Goal: Task Accomplishment & Management: Use online tool/utility

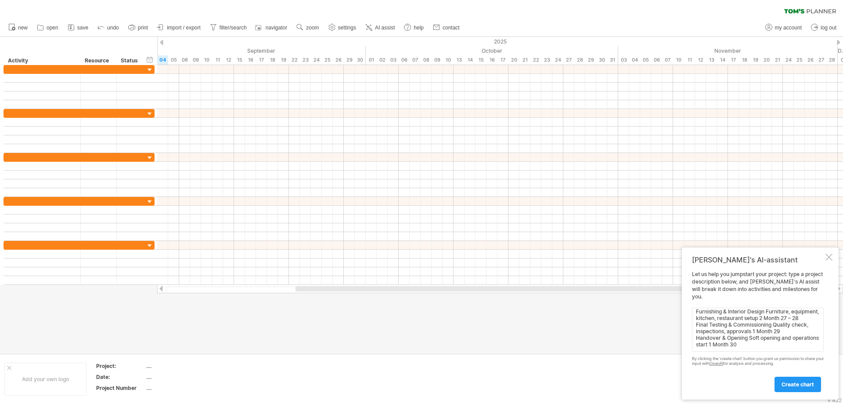
scroll to position [148, 0]
type textarea "Completed Work Foundation + Structure up to 2nd floor 6 Done Superstructure Com…"
click at [810, 382] on span "create chart" at bounding box center [798, 384] width 33 height 7
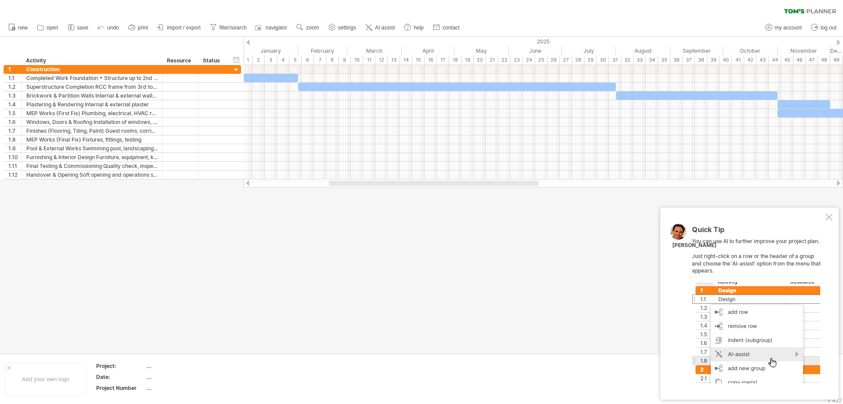
click at [678, 262] on div "Quick Tip You can use AI to further improve your project plan. Just right-click…" at bounding box center [750, 303] width 178 height 192
click at [832, 217] on div at bounding box center [829, 216] width 7 height 7
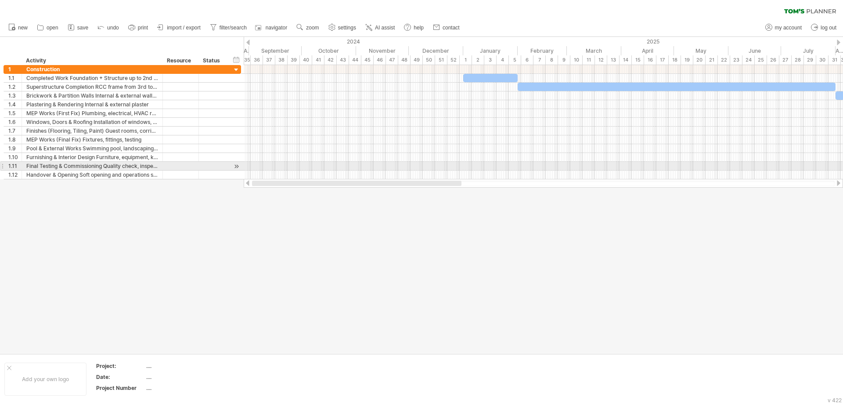
drag, startPoint x: 510, startPoint y: 183, endPoint x: 429, endPoint y: 170, distance: 82.3
click at [429, 170] on div "Trying to reach [DOMAIN_NAME] Connected again... 0% clear filter new 1" at bounding box center [421, 202] width 843 height 404
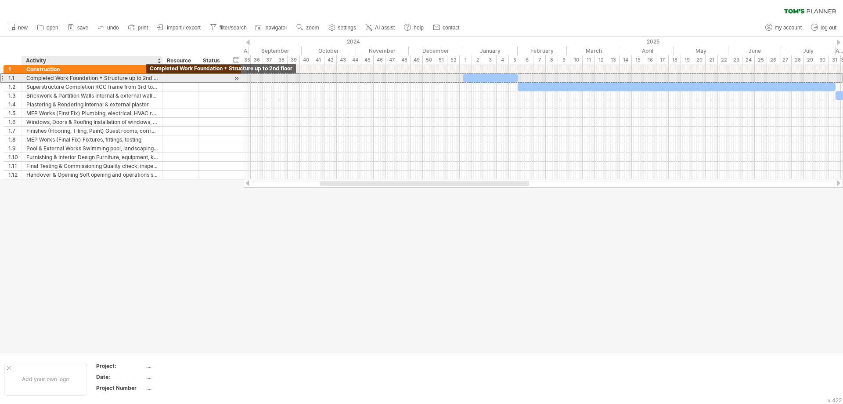
click at [114, 77] on div "Completed Work Foundation + Structure up to 2nd floor" at bounding box center [92, 78] width 132 height 8
click at [133, 75] on input "**********" at bounding box center [92, 78] width 132 height 8
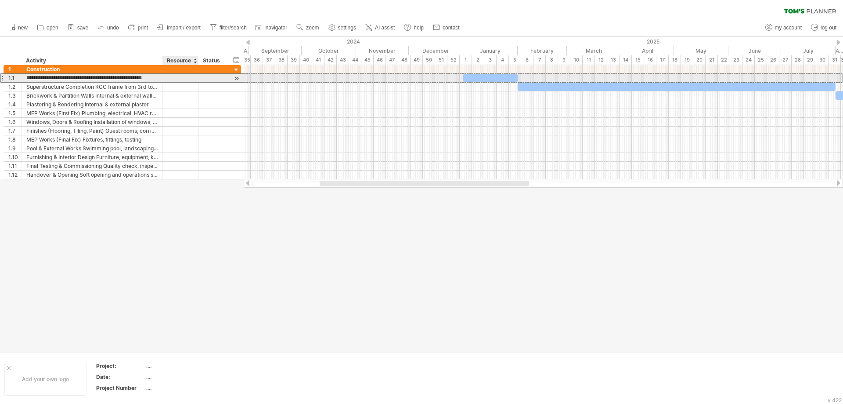
click at [175, 78] on div at bounding box center [180, 78] width 27 height 8
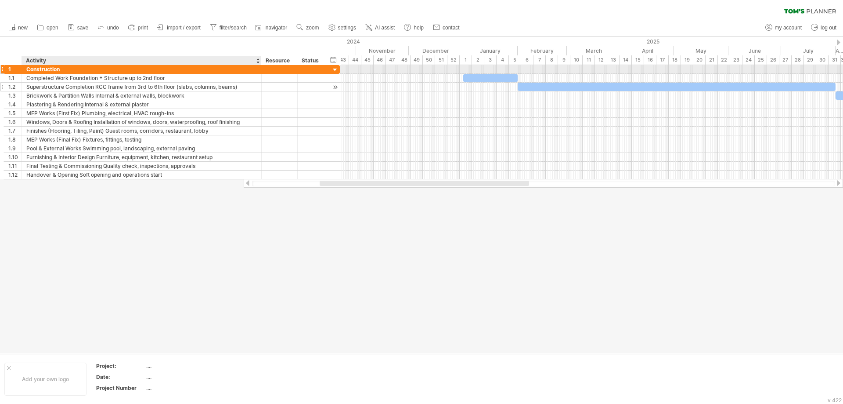
drag, startPoint x: 161, startPoint y: 69, endPoint x: 260, endPoint y: 89, distance: 100.9
click at [260, 89] on div "**********" at bounding box center [172, 122] width 336 height 114
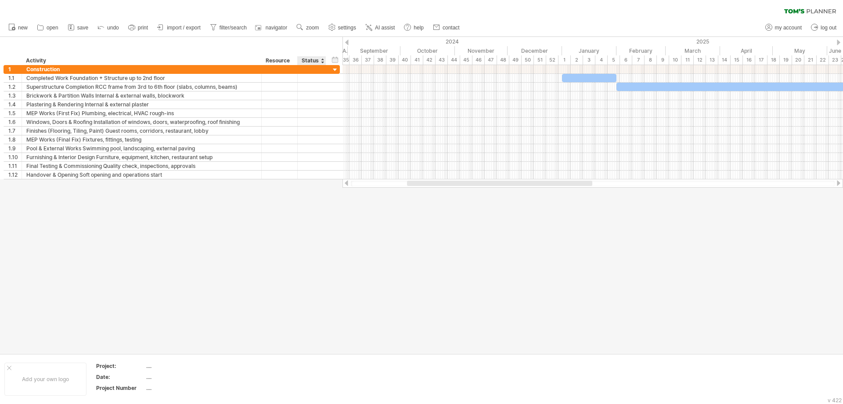
drag, startPoint x: 342, startPoint y: 56, endPoint x: 328, endPoint y: 57, distance: 14.1
click at [328, 57] on div "hide start/end/duration show start/end/duration ******** Activity ******** Reso…" at bounding box center [171, 51] width 343 height 28
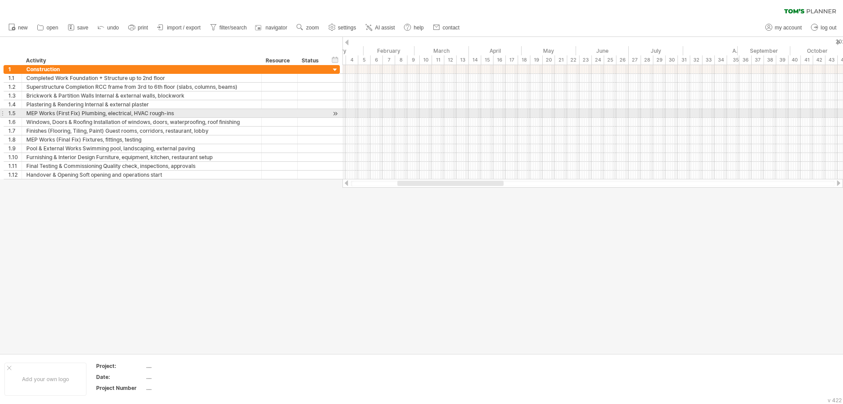
drag, startPoint x: 343, startPoint y: 40, endPoint x: 733, endPoint y: 109, distance: 396.2
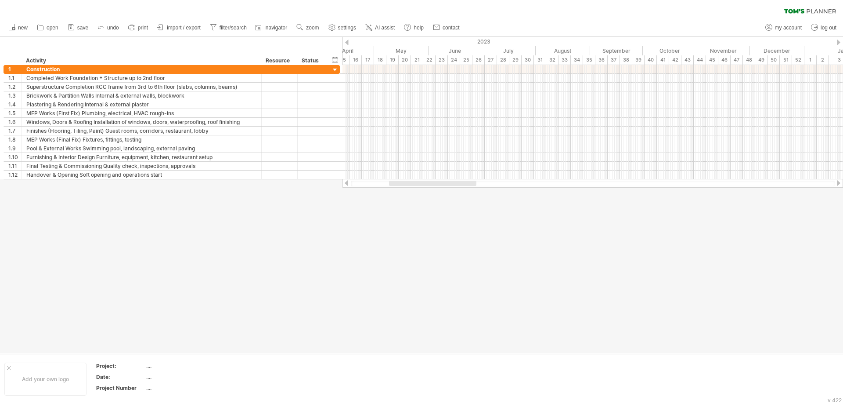
drag, startPoint x: 347, startPoint y: 54, endPoint x: 477, endPoint y: 94, distance: 136.0
click at [335, 175] on div at bounding box center [335, 174] width 8 height 9
click at [569, 229] on div at bounding box center [421, 195] width 843 height 316
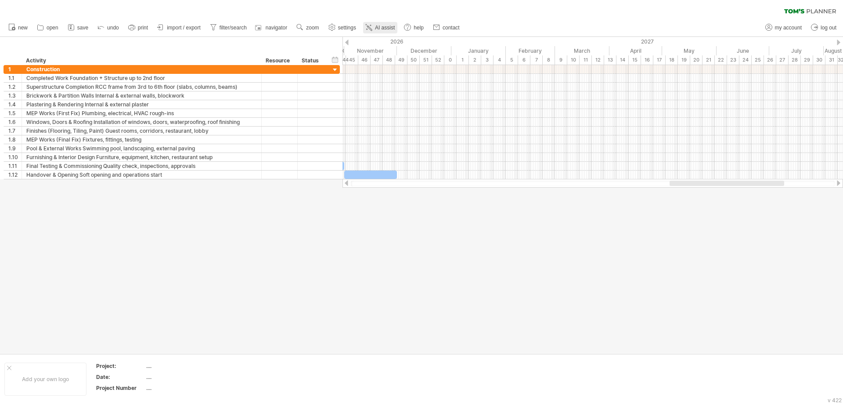
click at [387, 27] on span "AI assist" at bounding box center [385, 28] width 20 height 6
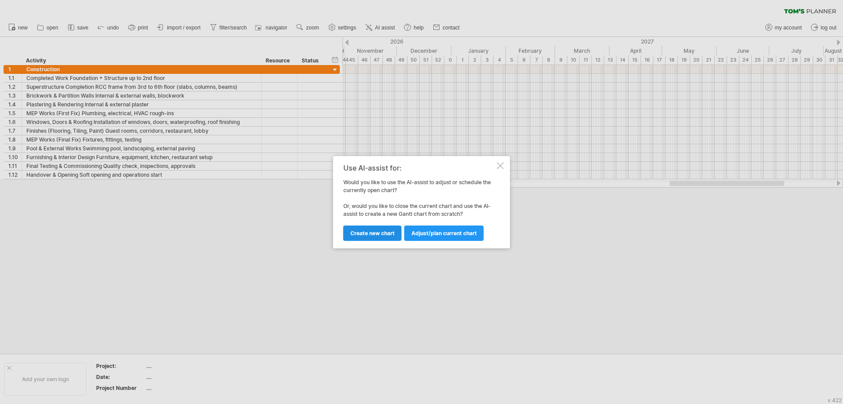
click at [382, 233] on span "Create new chart" at bounding box center [373, 233] width 44 height 7
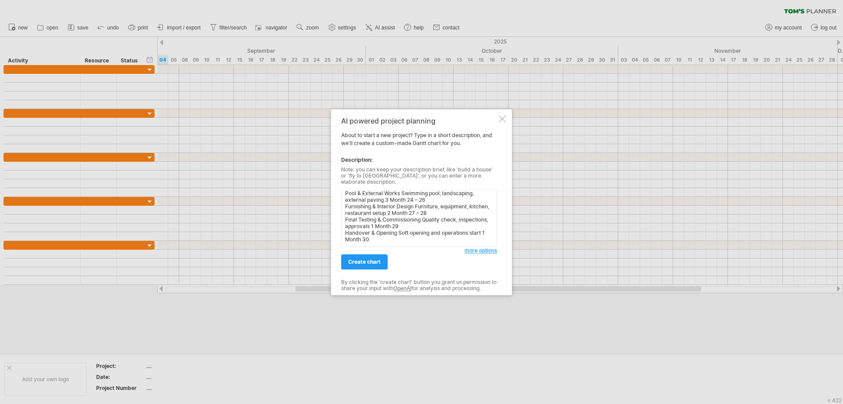
scroll to position [116, 0]
type textarea "Completed Work Foundation + Structure up to 2nd floor 6 Done Superstructure Com…"
click at [473, 247] on span "more options" at bounding box center [481, 250] width 33 height 7
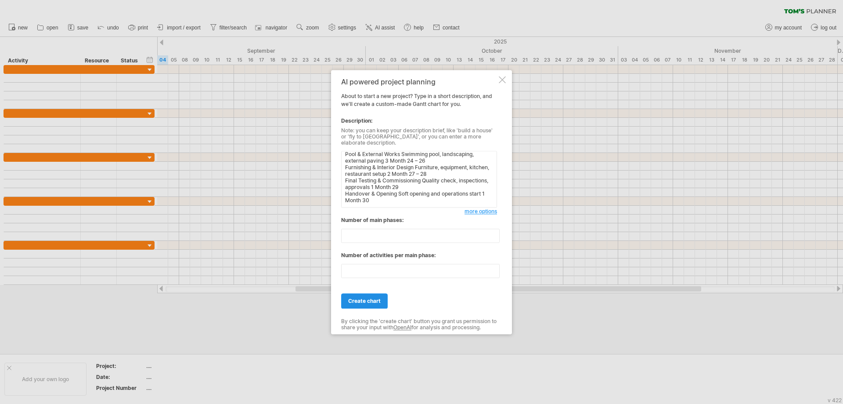
click at [354, 297] on span "create chart" at bounding box center [364, 300] width 33 height 7
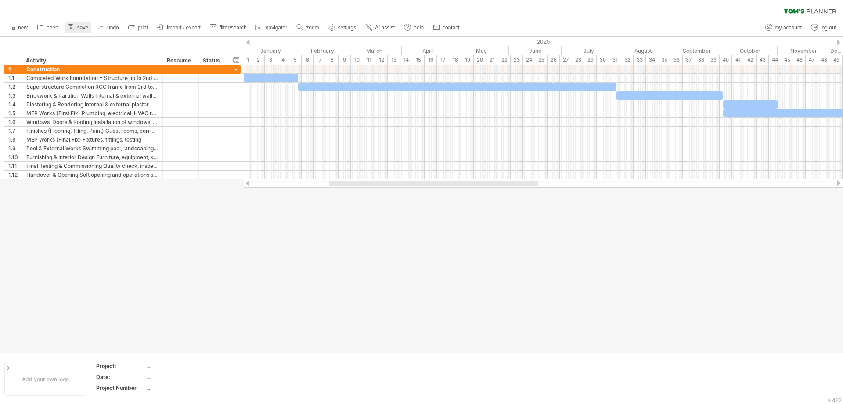
click at [84, 25] on span "save" at bounding box center [82, 28] width 11 height 6
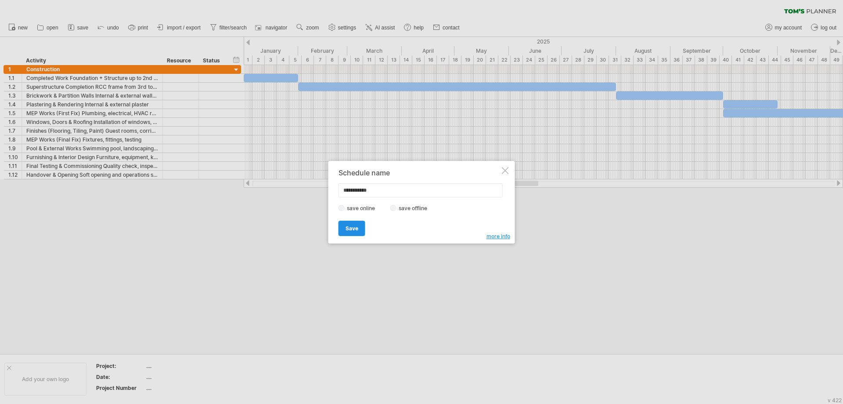
click at [354, 232] on link "Save" at bounding box center [352, 227] width 27 height 15
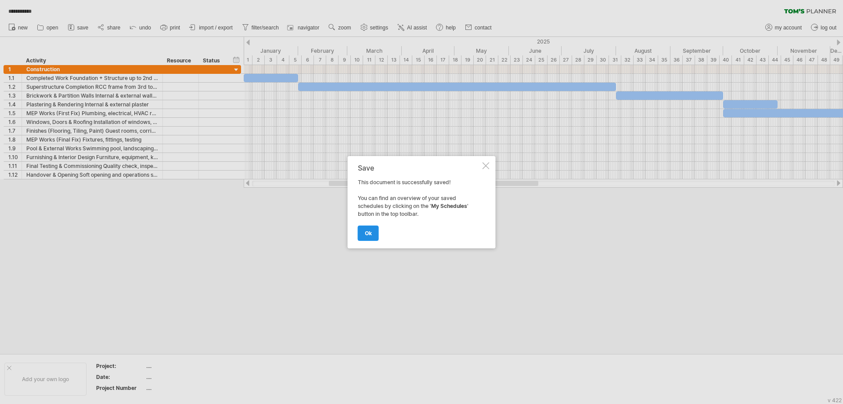
click at [363, 231] on link "ok" at bounding box center [368, 232] width 21 height 15
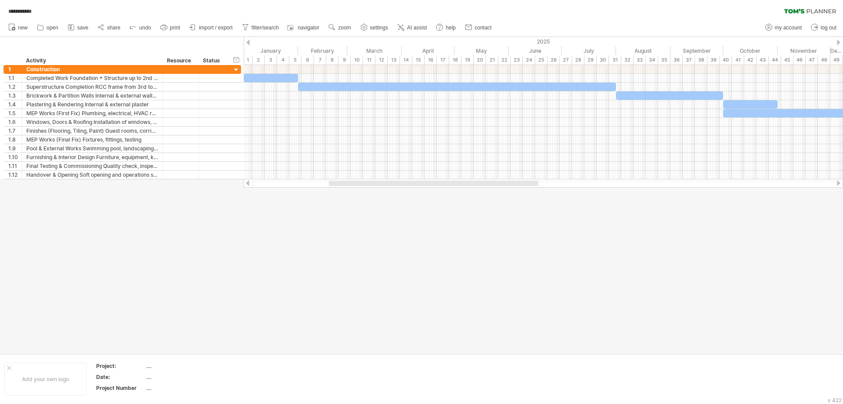
click at [169, 21] on ul "new open" at bounding box center [249, 27] width 491 height 18
click at [169, 25] on link "print" at bounding box center [170, 27] width 25 height 11
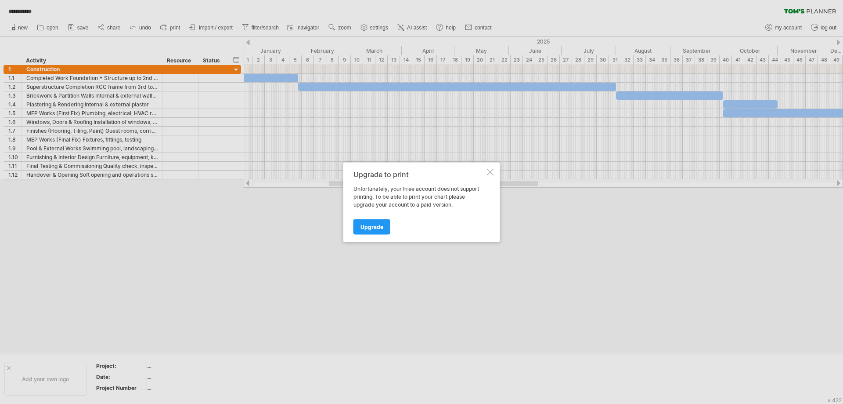
click at [493, 172] on div at bounding box center [490, 171] width 7 height 7
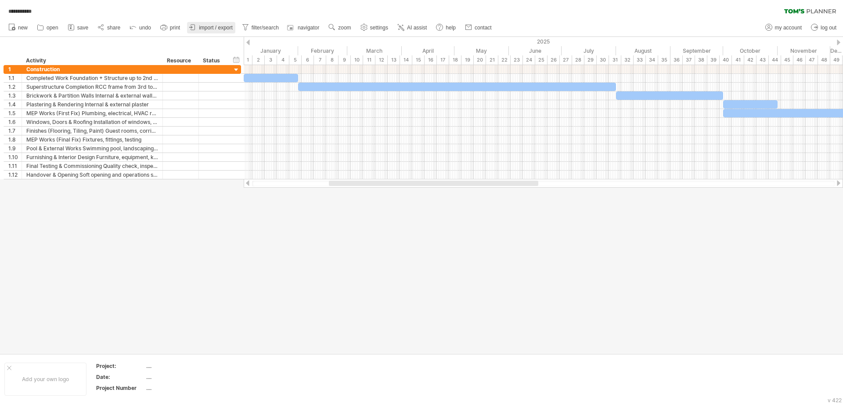
click at [197, 25] on icon at bounding box center [192, 27] width 9 height 9
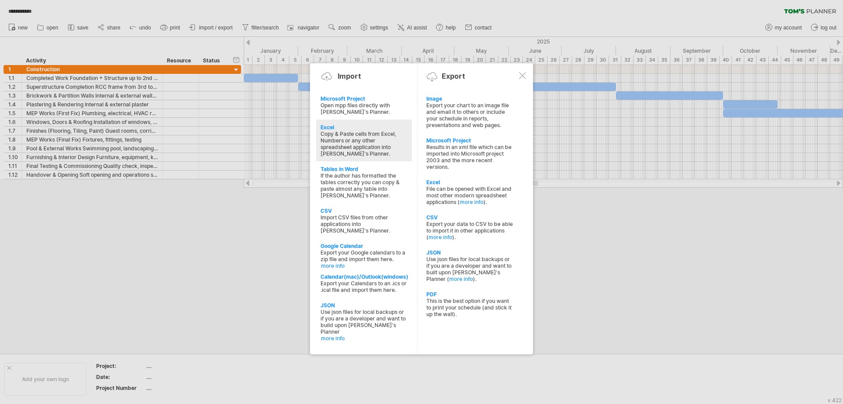
click at [372, 136] on div "Copy & Paste cells from Excel, Numbers or any other spreadsheet application int…" at bounding box center [364, 143] width 87 height 26
type textarea "**********"
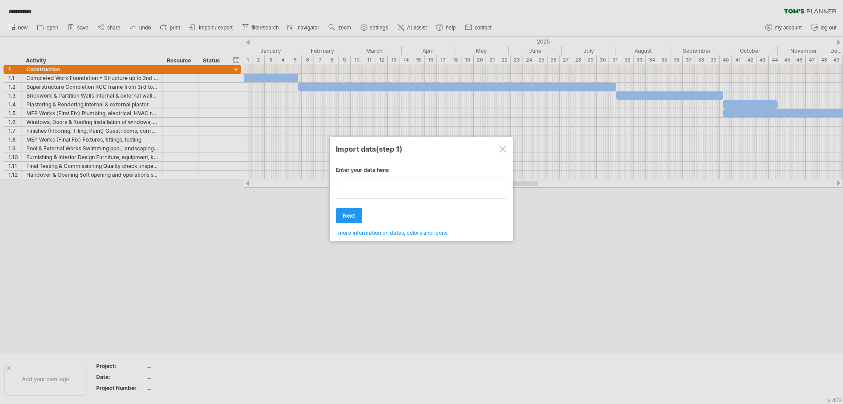
click at [364, 201] on div "Enter your data here: Your data: Weekend days ' mon tue Hide weekend days" at bounding box center [421, 198] width 171 height 76
click at [355, 216] on link "next" at bounding box center [349, 215] width 26 height 15
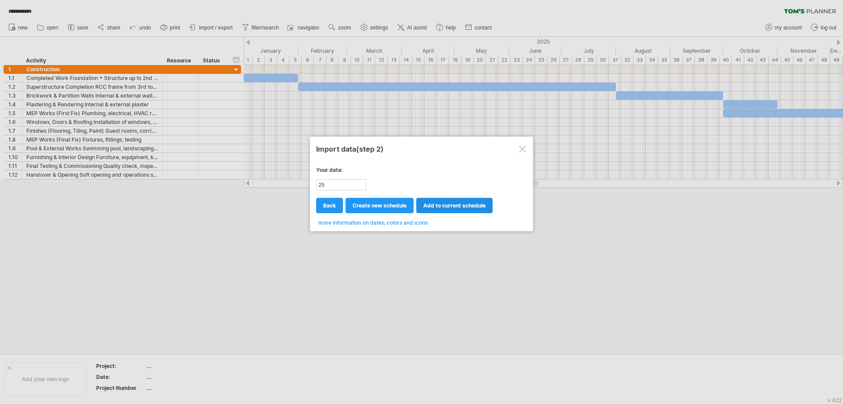
click at [433, 202] on span "add to current schedule" at bounding box center [454, 205] width 62 height 7
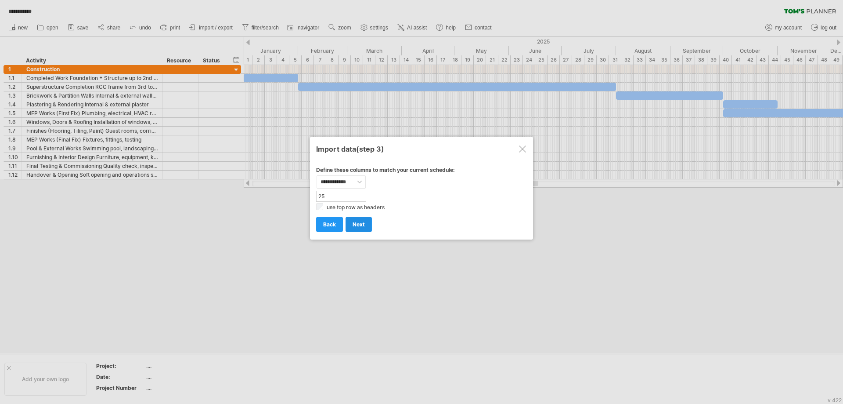
click at [356, 221] on span "next" at bounding box center [359, 224] width 12 height 7
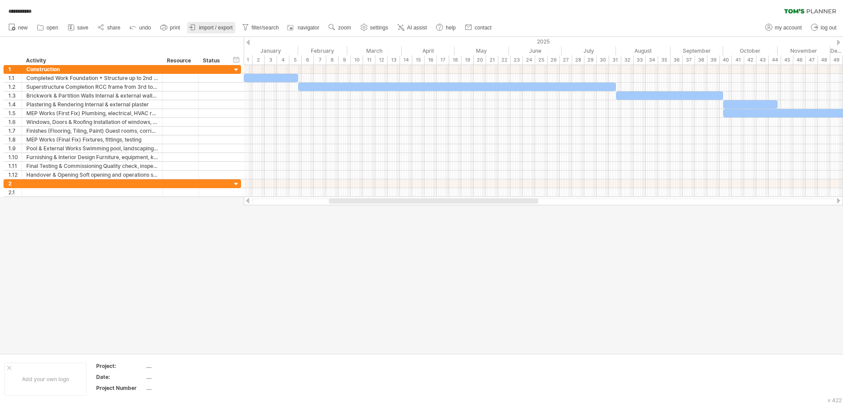
click at [220, 30] on span "import / export" at bounding box center [216, 28] width 34 height 6
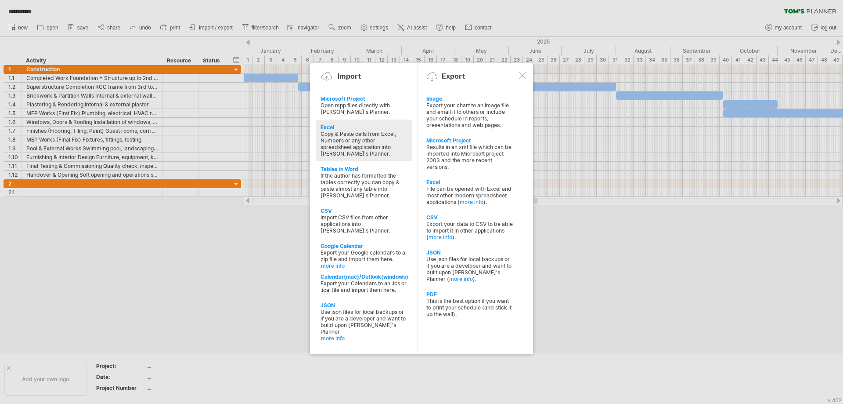
click at [408, 145] on div "Excel Copy & Paste cells from Excel, Numbers or any other spreadsheet applicati…" at bounding box center [364, 140] width 96 height 42
type textarea "**********"
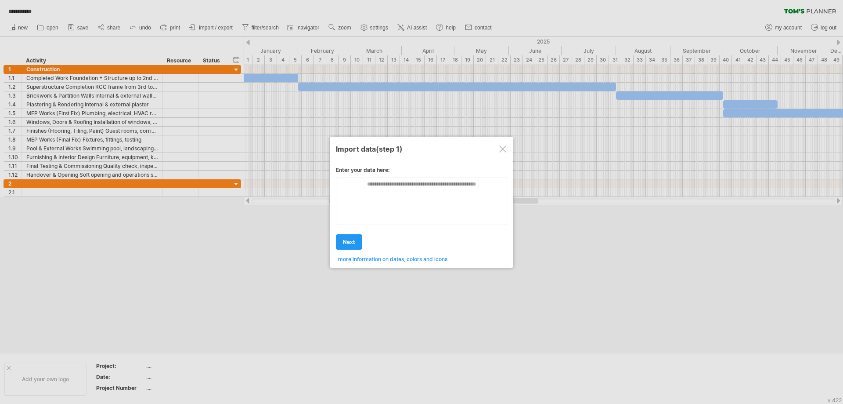
click at [228, 30] on div at bounding box center [421, 202] width 843 height 404
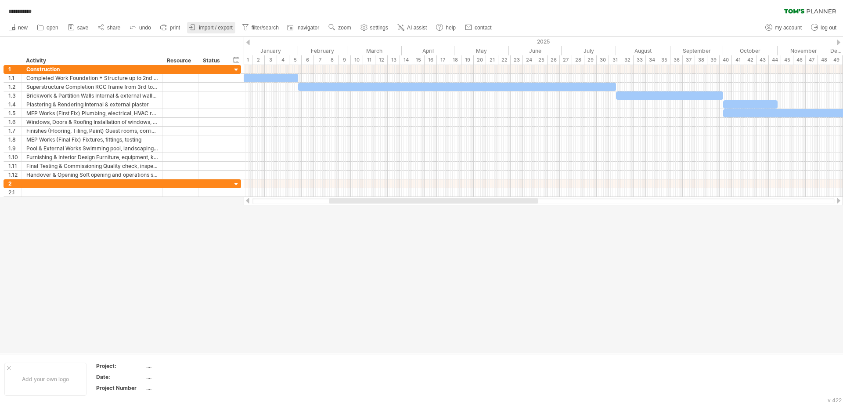
click at [225, 27] on span "import / export" at bounding box center [216, 28] width 34 height 6
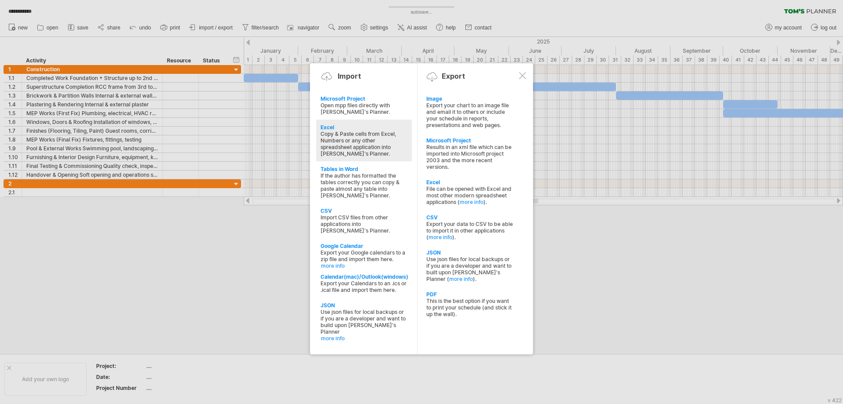
click at [332, 137] on div "Copy & Paste cells from Excel, Numbers or any other spreadsheet application int…" at bounding box center [364, 143] width 87 height 26
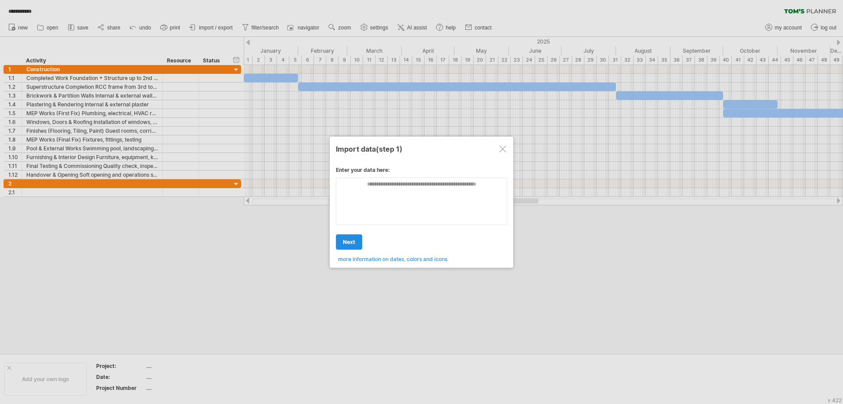
click at [343, 236] on link "next" at bounding box center [349, 241] width 26 height 15
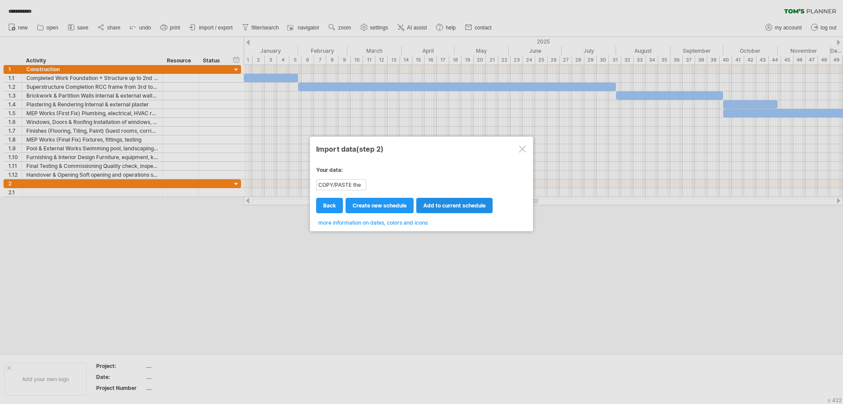
click at [448, 207] on span "add to current schedule" at bounding box center [454, 205] width 62 height 7
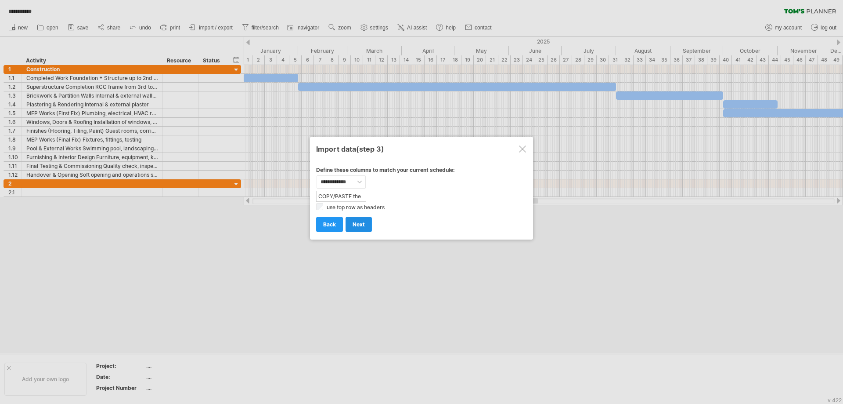
click at [358, 220] on link "next" at bounding box center [359, 224] width 26 height 15
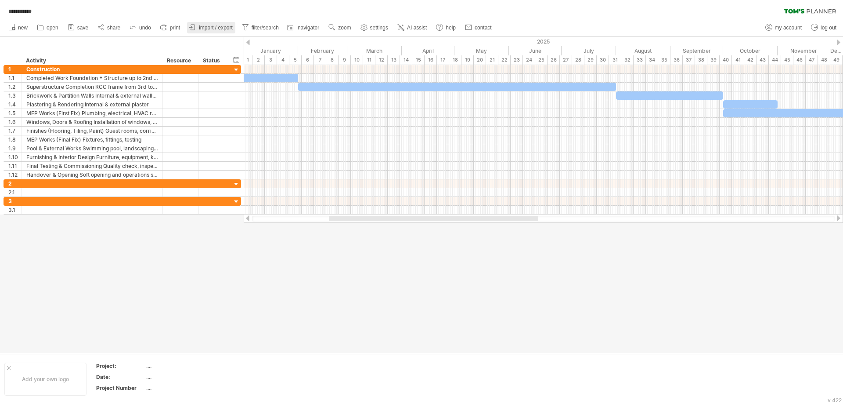
click at [206, 25] on span "import / export" at bounding box center [216, 28] width 34 height 6
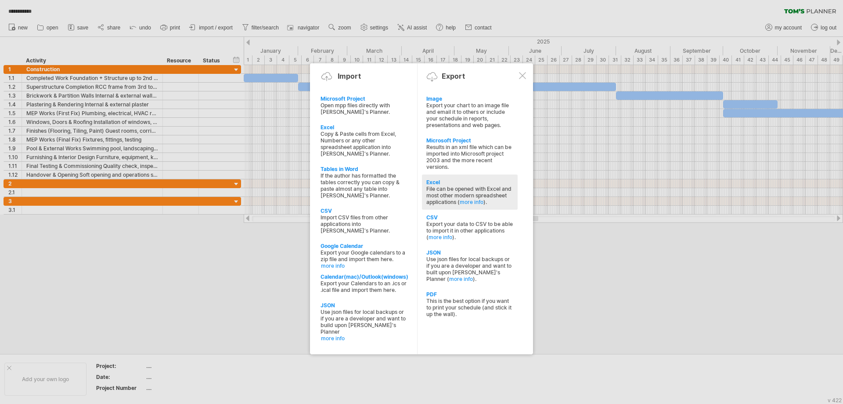
click at [455, 192] on div "File can be opened with Excel and most other modern spreadsheet applications ( …" at bounding box center [469, 195] width 87 height 20
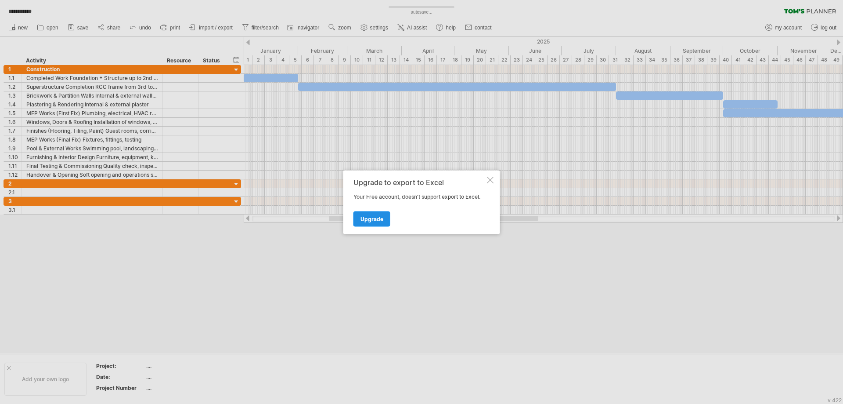
click at [376, 216] on span "Upgrade" at bounding box center [372, 218] width 23 height 7
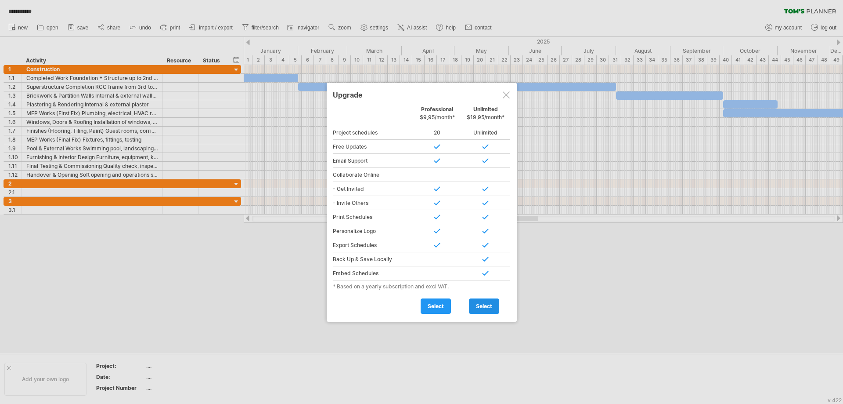
click at [487, 301] on link "select" at bounding box center [484, 305] width 30 height 15
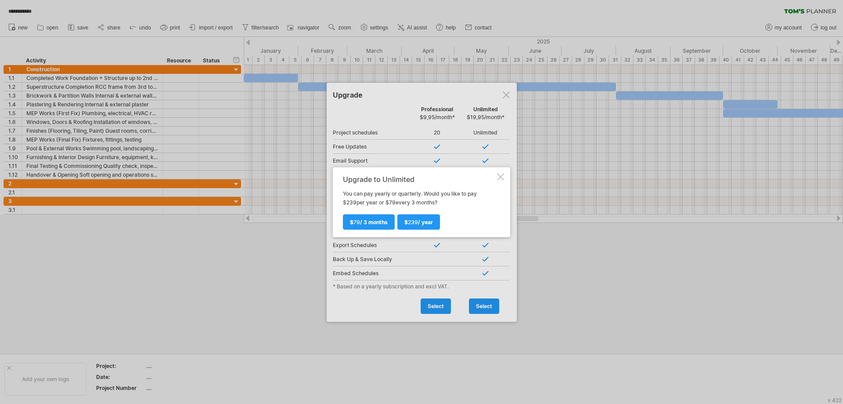
click at [506, 94] on div at bounding box center [421, 202] width 843 height 404
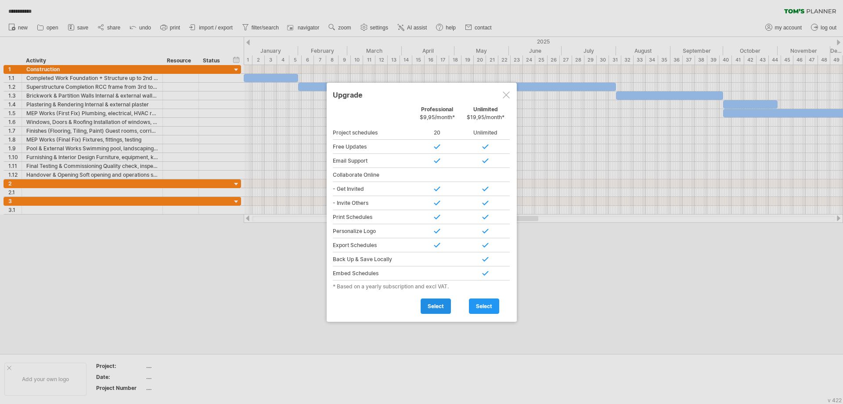
click at [437, 304] on span "select" at bounding box center [436, 306] width 16 height 7
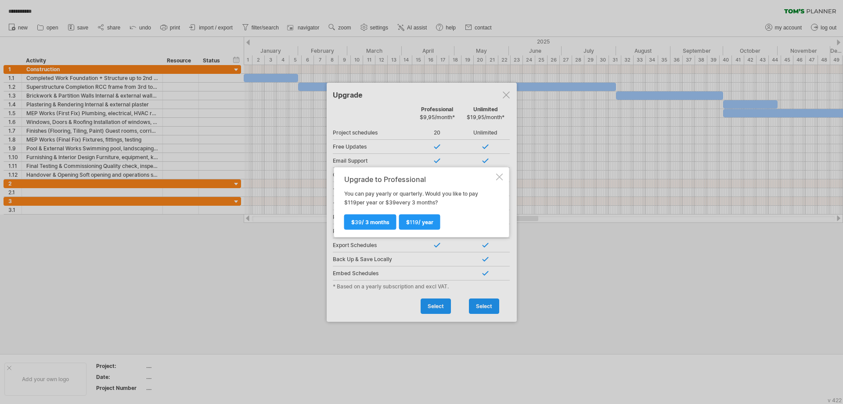
click at [499, 177] on div at bounding box center [499, 176] width 7 height 7
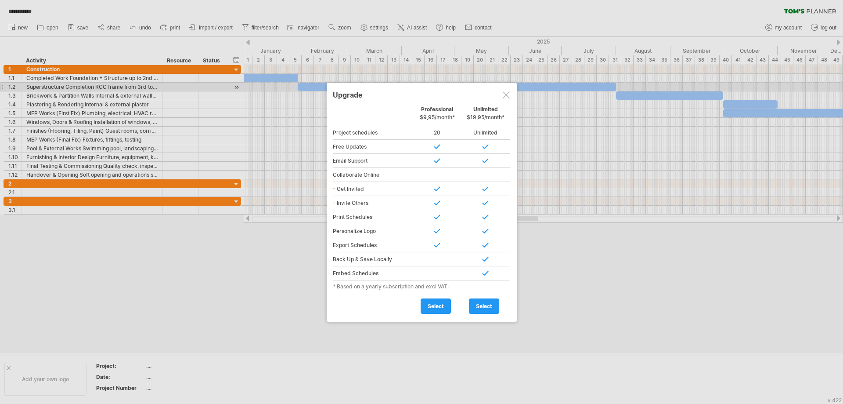
click at [506, 91] on div at bounding box center [506, 94] width 7 height 7
